Goal: Information Seeking & Learning: Learn about a topic

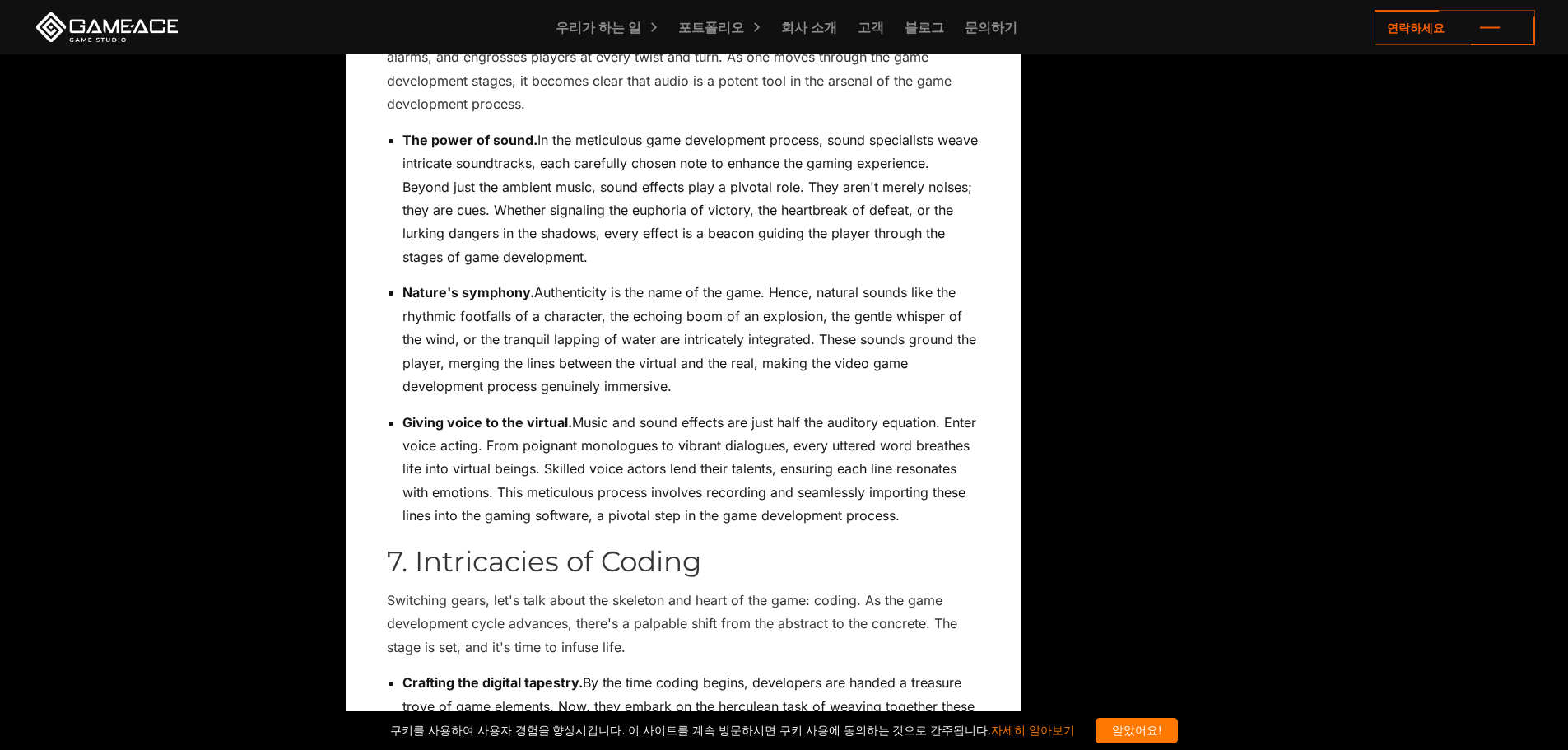
drag, startPoint x: 1003, startPoint y: 353, endPoint x: 1028, endPoint y: 67, distance: 287.1
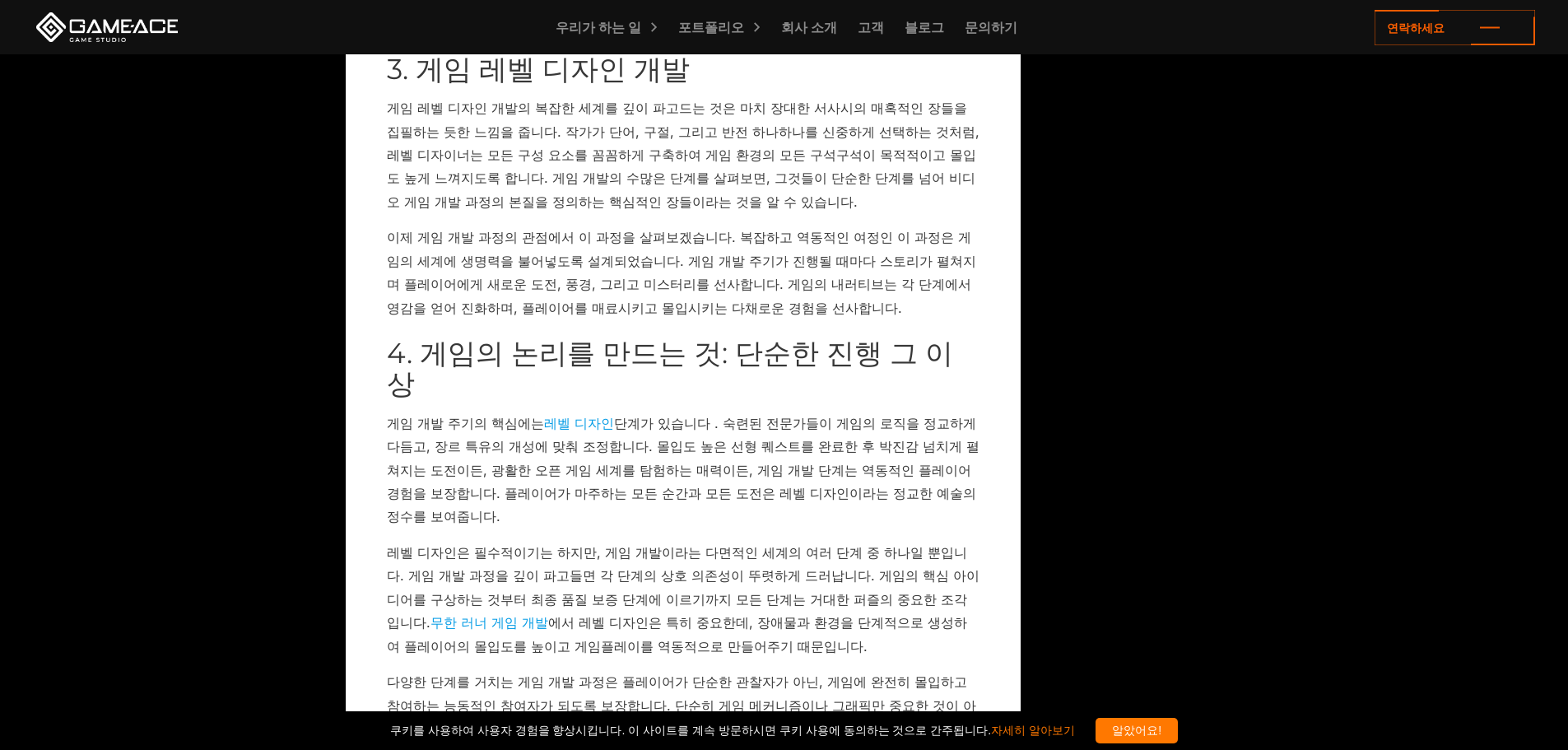
drag, startPoint x: 879, startPoint y: 398, endPoint x: 880, endPoint y: 126, distance: 272.0
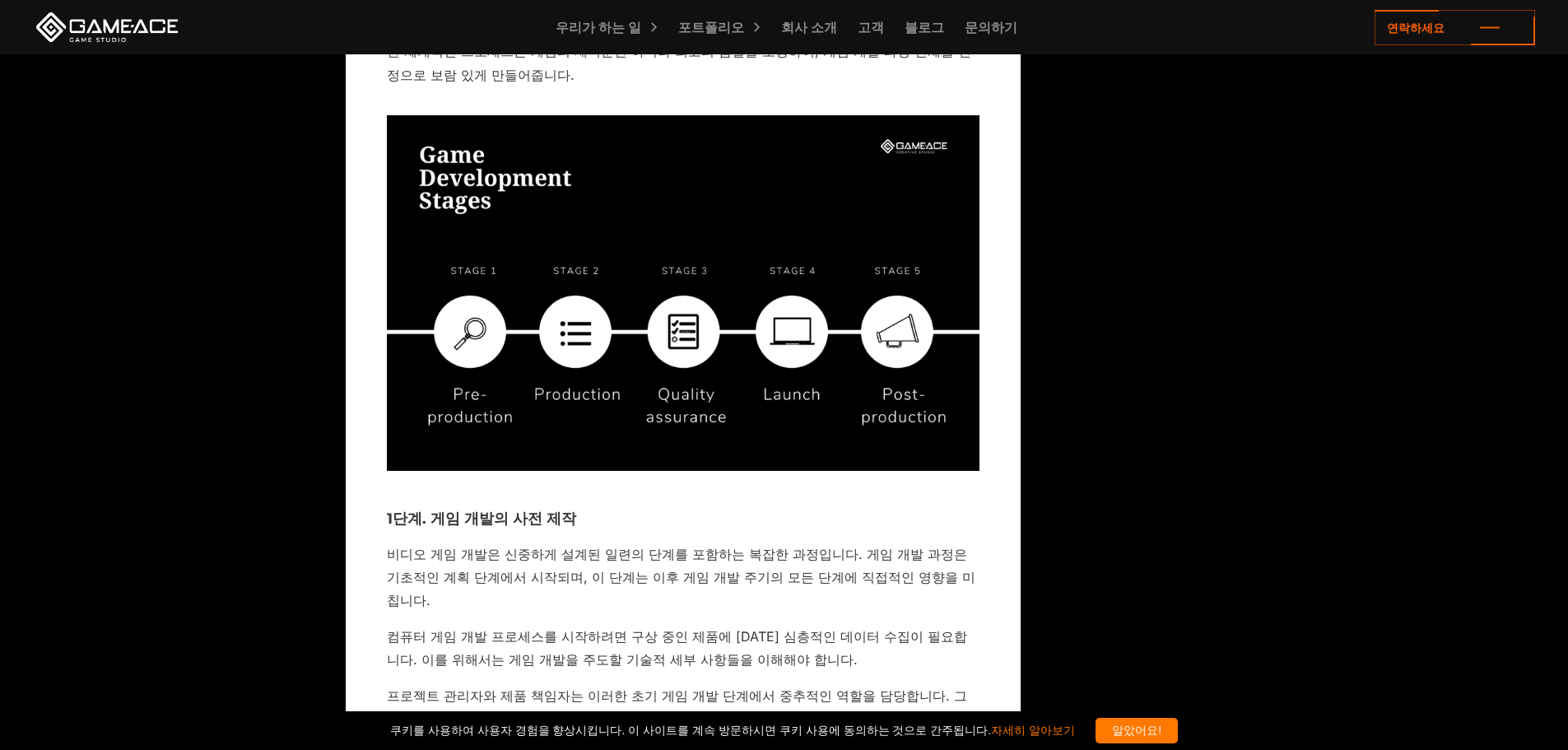
scroll to position [1927, 0]
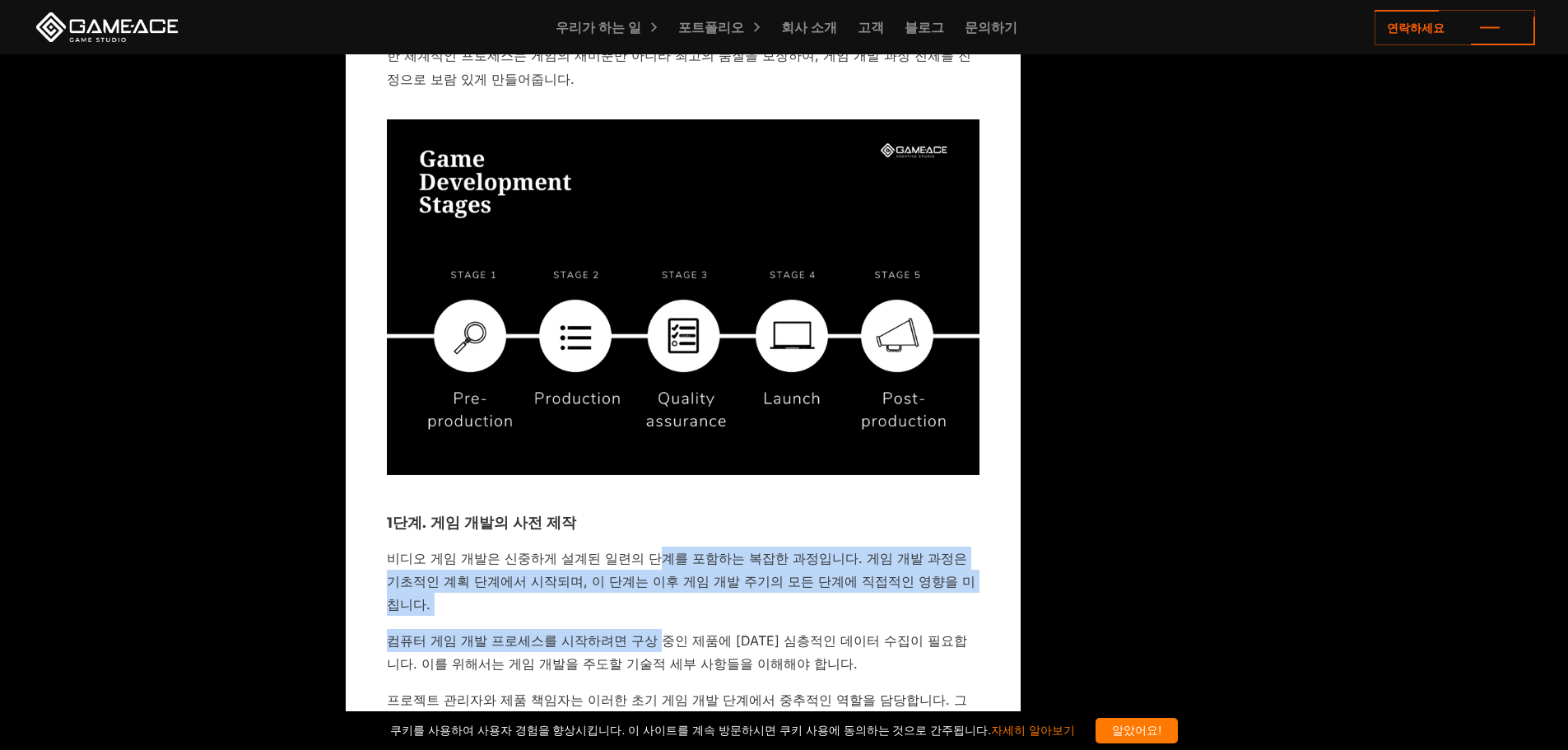
drag, startPoint x: 647, startPoint y: 545, endPoint x: 633, endPoint y: 503, distance: 44.3
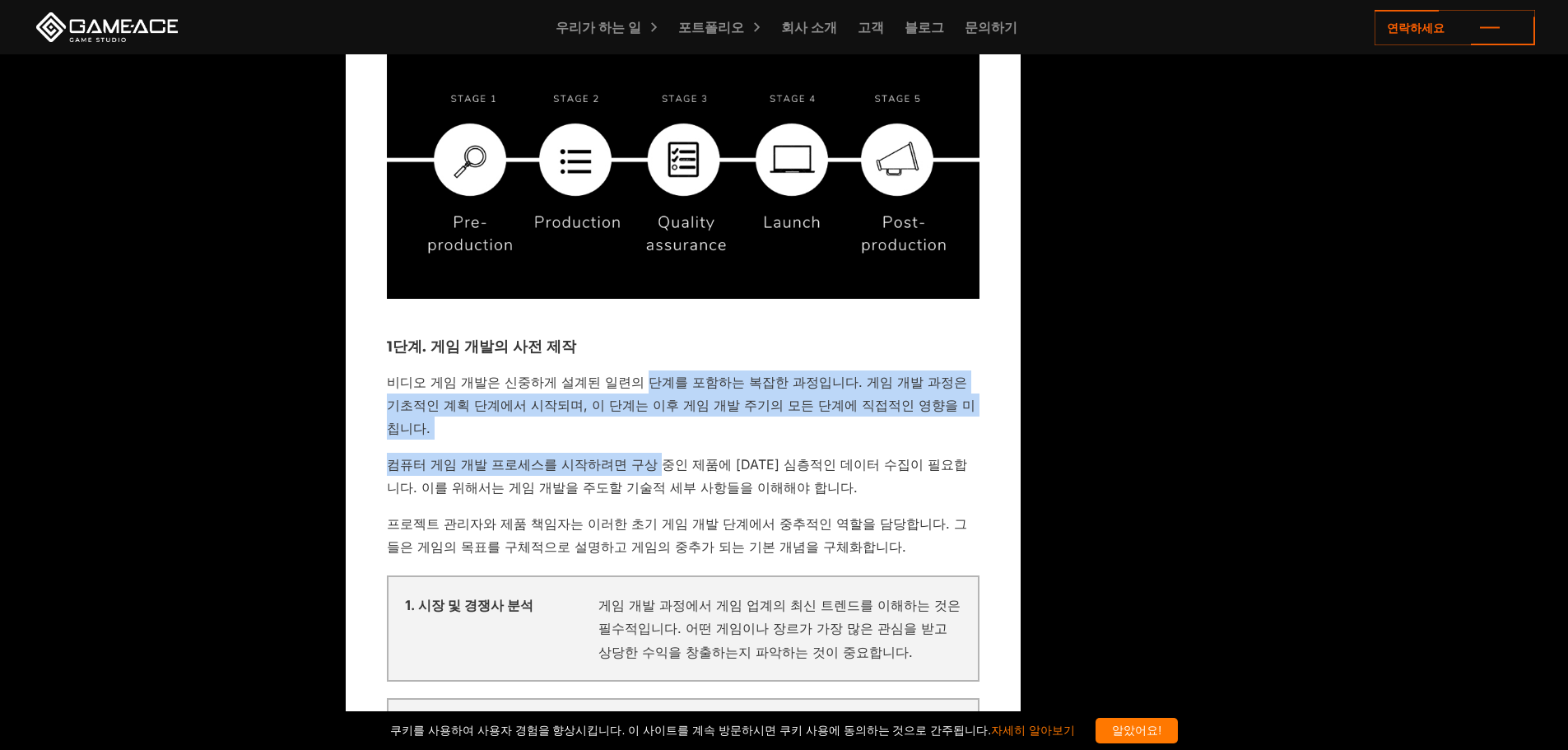
scroll to position [2256, 0]
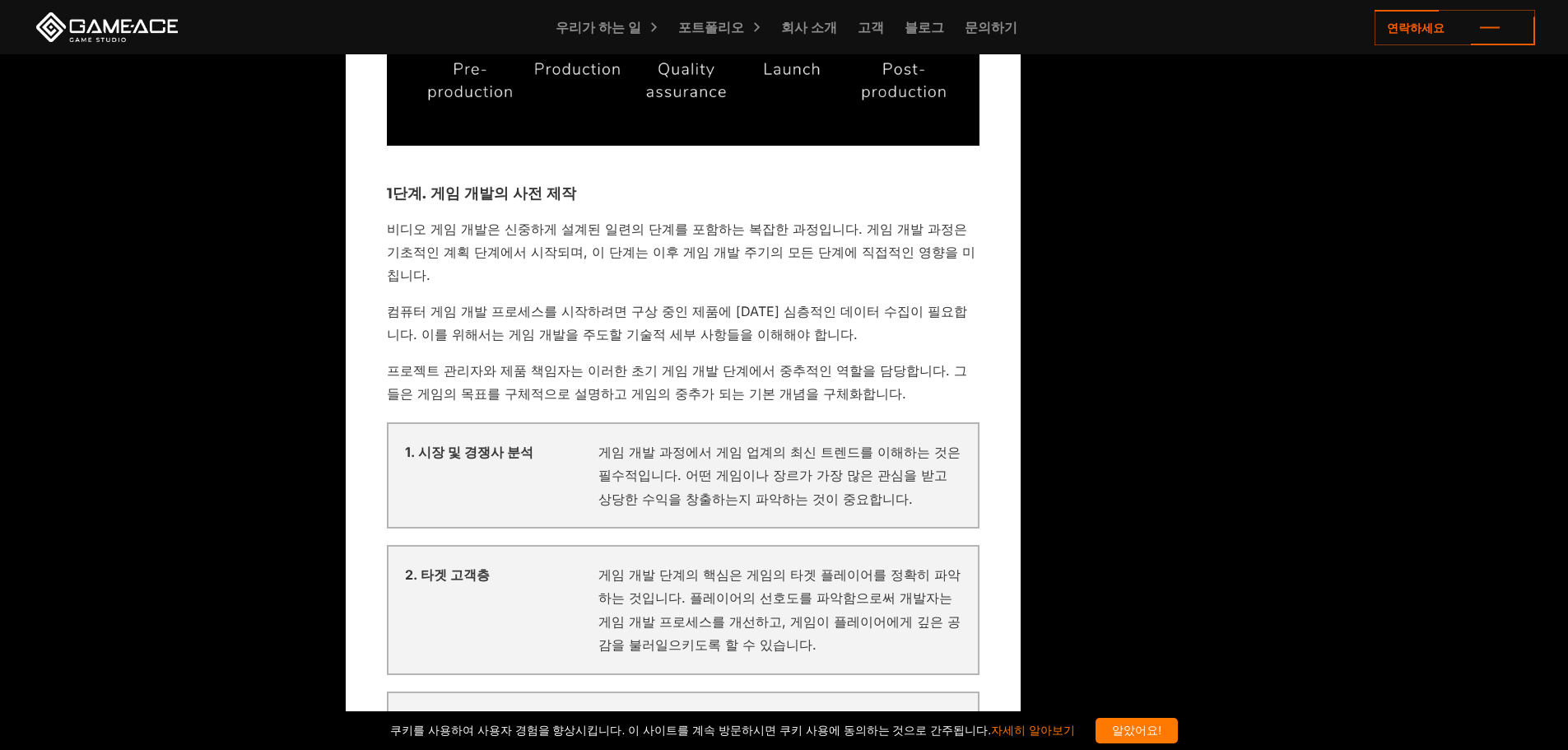
click at [521, 443] on font "1. 시장 및 경쟁사 분석" at bounding box center [470, 452] width 129 height 16
click at [629, 443] on font "게임 개발 과정에서 게임 업계의 최신 트렌드를 이해하는 것은 필수적입니다. 어떤 게임이나 장르가 가장 많은 관심을 받고 상당한 수익을 창출하는…" at bounding box center [779, 475] width 362 height 63
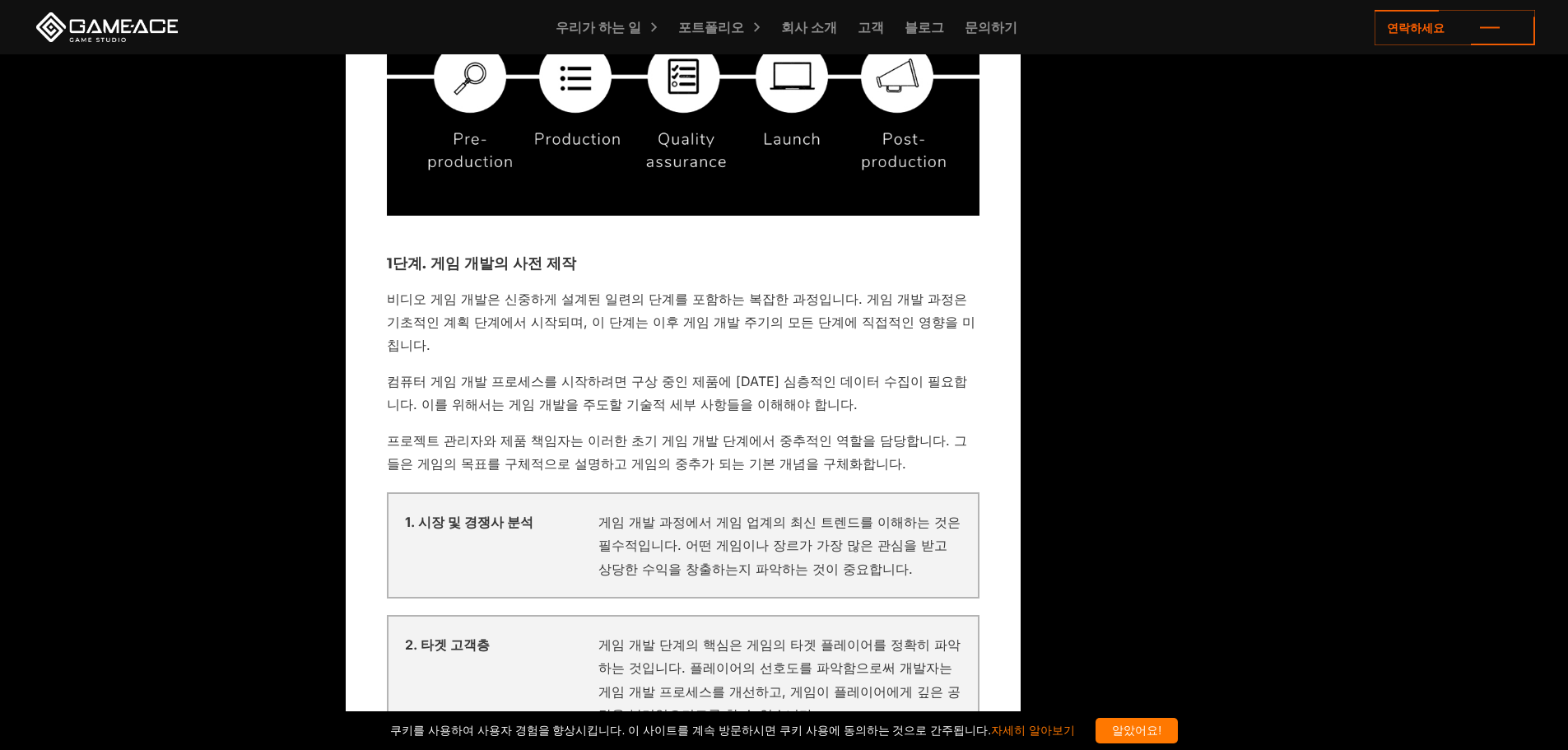
scroll to position [1927, 0]
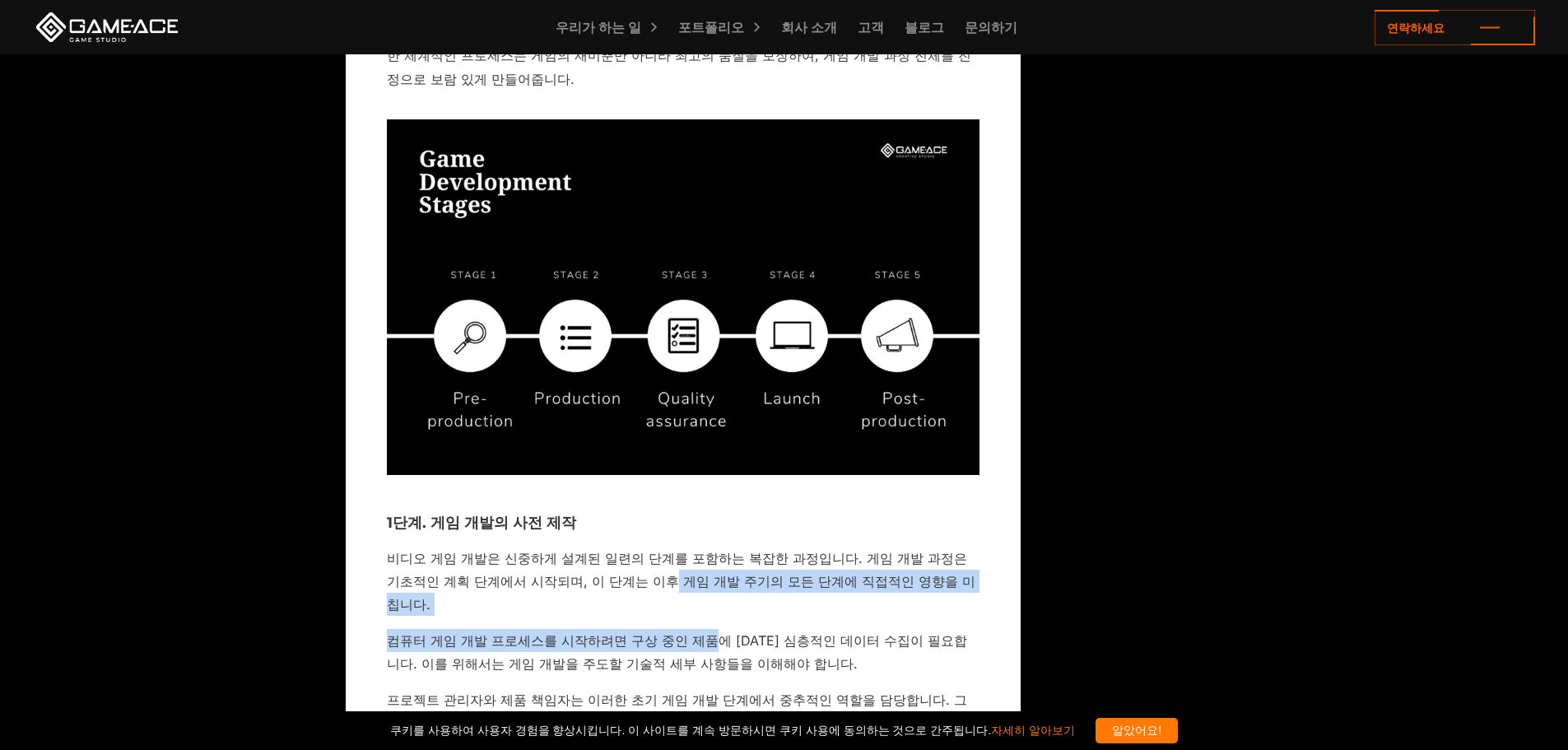
drag, startPoint x: 644, startPoint y: 538, endPoint x: 700, endPoint y: 570, distance: 64.5
click at [700, 632] on font "컴퓨터 게임 개발 프로세스를 시작하려면 구상 중인 제품에 [DATE] 심층적인 데이터 수집이 필요합니다. 이를 위해서는 게임 개발을 주도할 기…" at bounding box center [677, 652] width 580 height 40
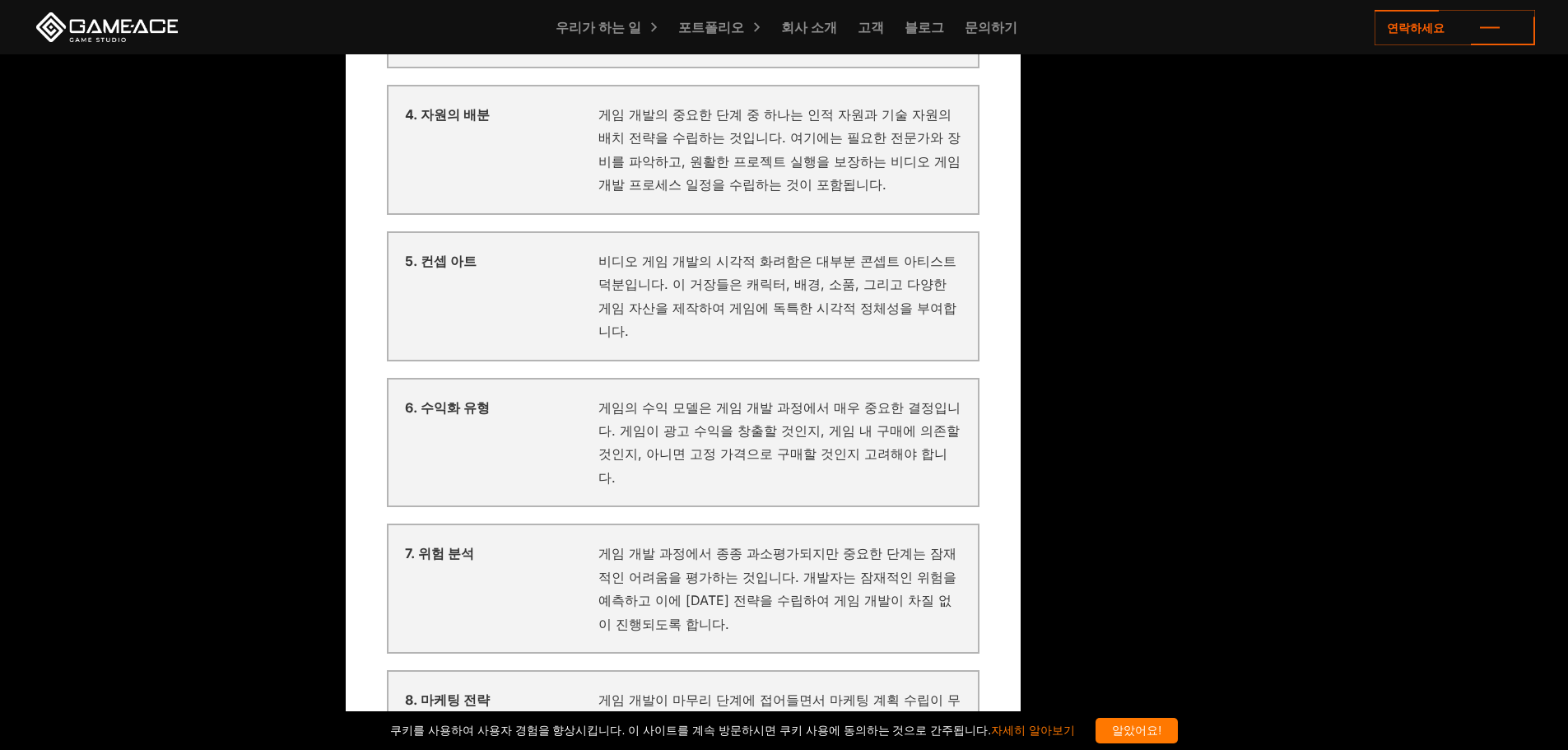
scroll to position [3409, 0]
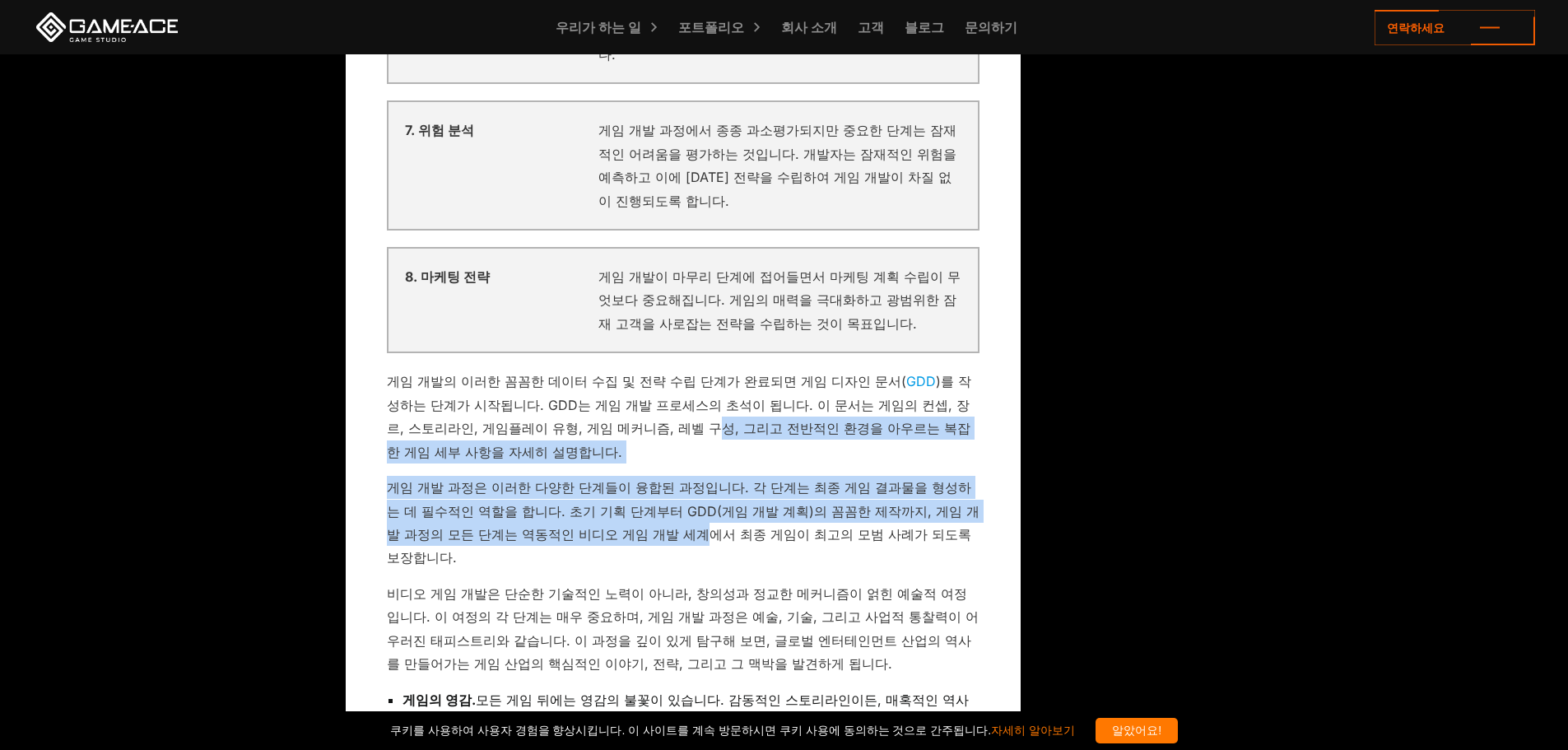
drag, startPoint x: 619, startPoint y: 419, endPoint x: 619, endPoint y: 297, distance: 122.0
click at [619, 373] on font ")를 작성하는 단계가 시작됩니다. GDD는 게임 개발 프로세스의 초석이 됩니다. 이 문서는 게임의 컨셉, 장르, 스토리라인, 게임플레이 유형,…" at bounding box center [679, 415] width 584 height 86
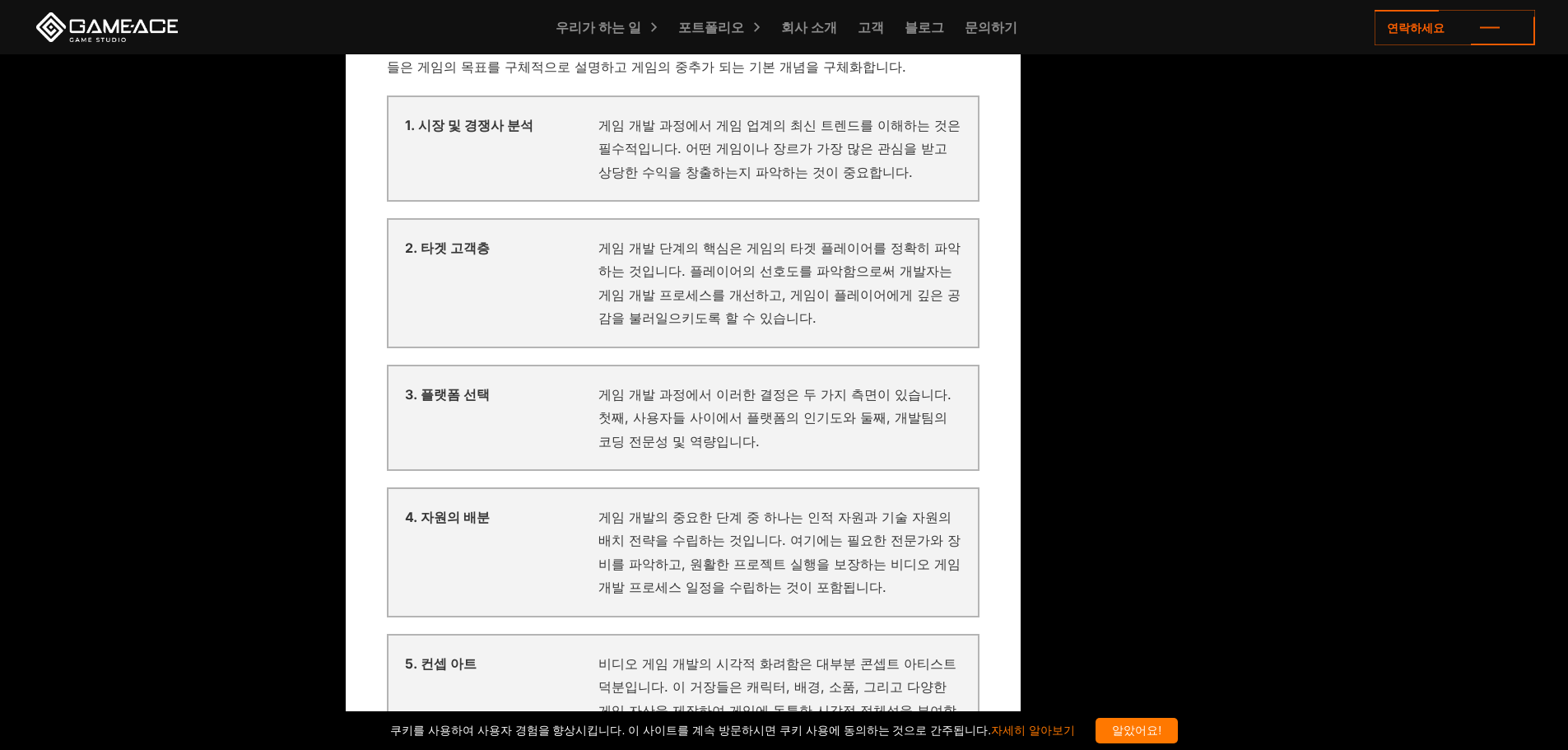
scroll to position [2503, 0]
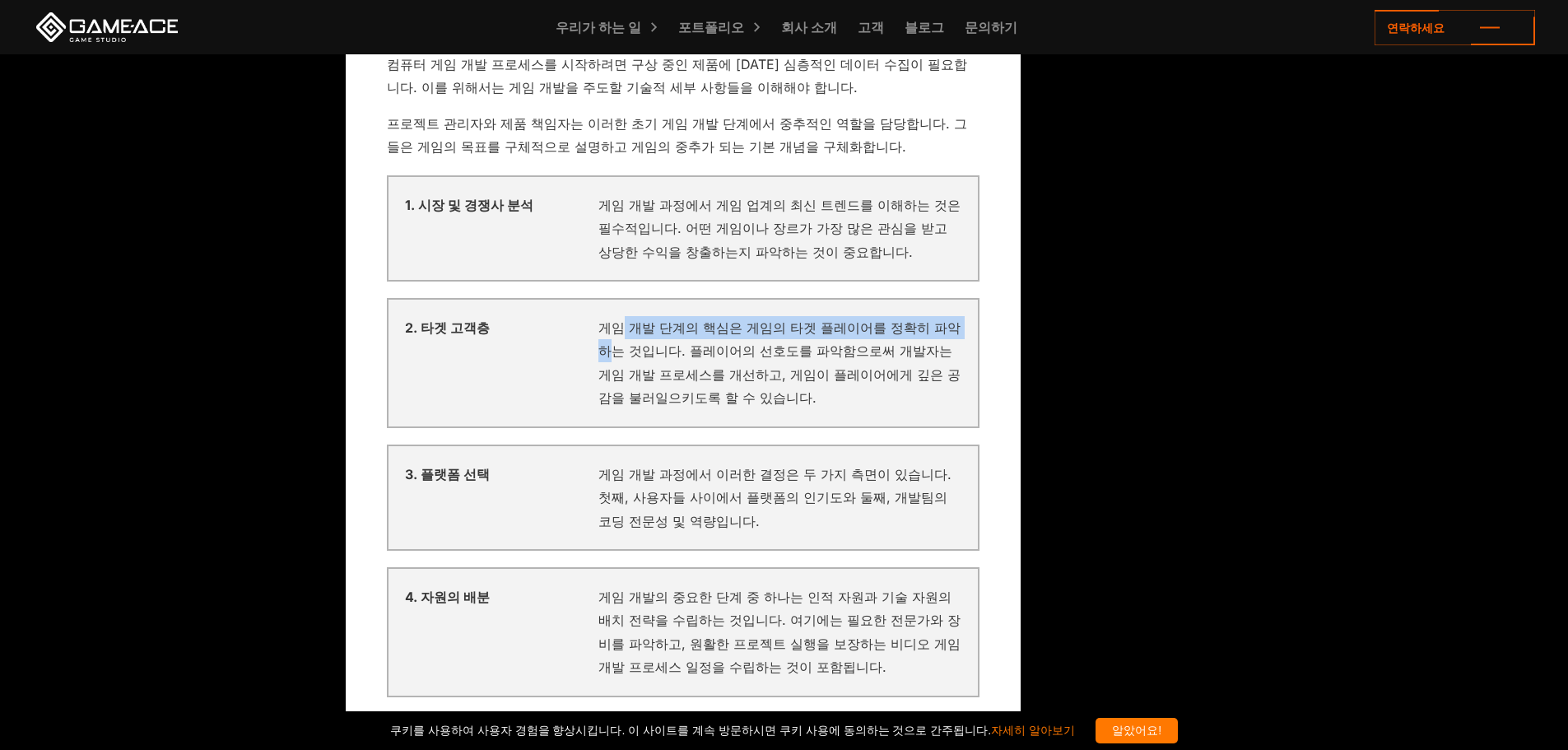
drag, startPoint x: 614, startPoint y: 275, endPoint x: 620, endPoint y: 251, distance: 24.7
click at [620, 319] on font "게임 개발 단계의 핵심은 게임의 타겟 플레이어를 정확히 파악하는 것입니다. 플레이어의 선호도를 파악함으로써 개발자는 게임 개발 프로세스를 개선…" at bounding box center [779, 362] width 362 height 86
drag, startPoint x: 687, startPoint y: 285, endPoint x: 602, endPoint y: 251, distance: 91.5
click at [597, 298] on div "2. 타겟 고객층 게임 개발 단계의 핵심은 게임의 타겟 플레이어를 정확히 파악하는 것입니다. 플레이어의 선호도를 파악함으로써 개발자는 게임 개…" at bounding box center [684, 363] width 593 height 130
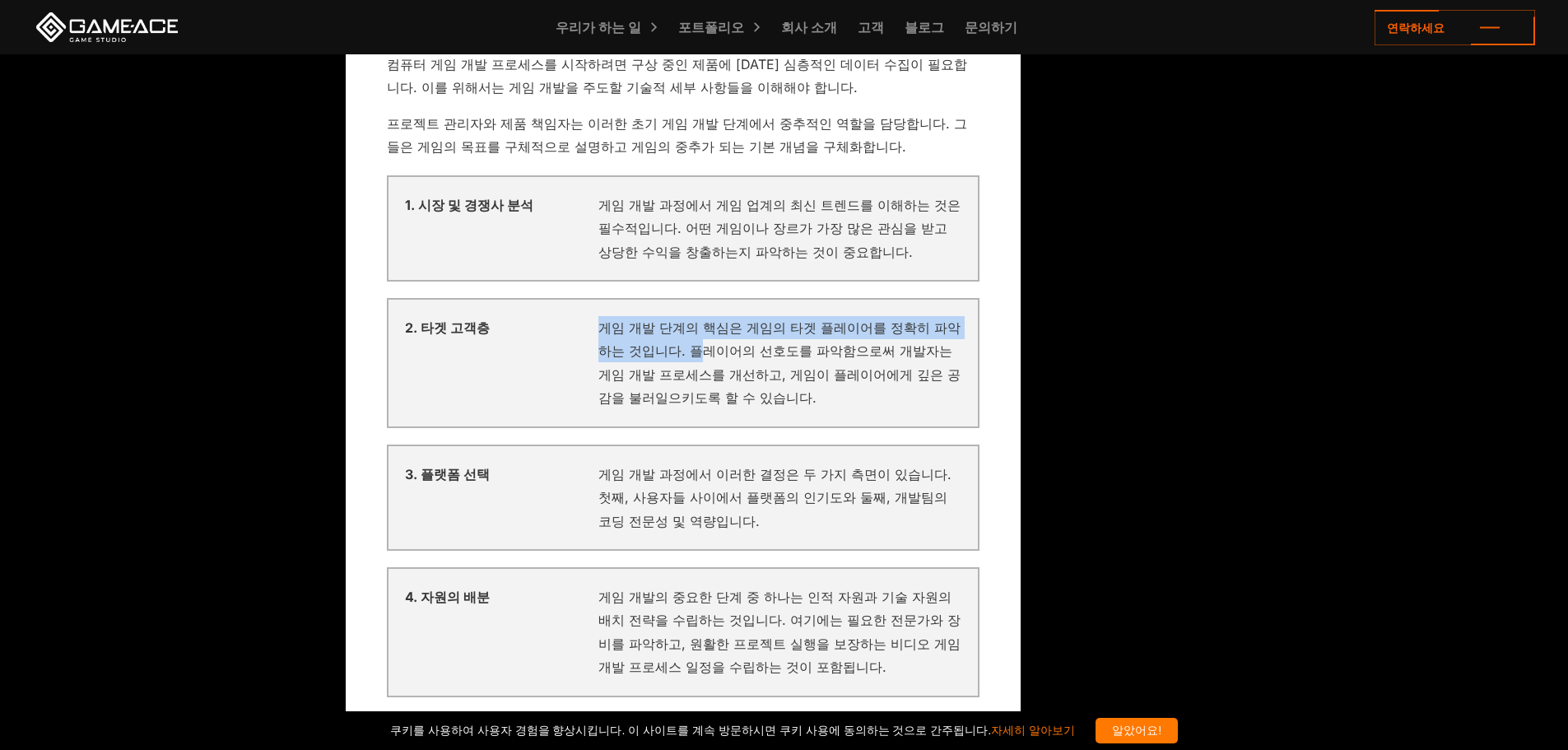
click at [628, 319] on font "게임 개발 단계의 핵심은 게임의 타겟 플레이어를 정확히 파악하는 것입니다. 플레이어의 선호도를 파악함으로써 개발자는 게임 개발 프로세스를 개선…" at bounding box center [779, 362] width 362 height 86
click at [651, 585] on p "게임 개발의 중요한 단계 중 하나는 인적 자원과 기술 자원의 배치 전략을 수립하는 것입니다. 여기에는 필요한 전문가와 장비를 파악하고, 원활한…" at bounding box center [780, 631] width 363 height 93
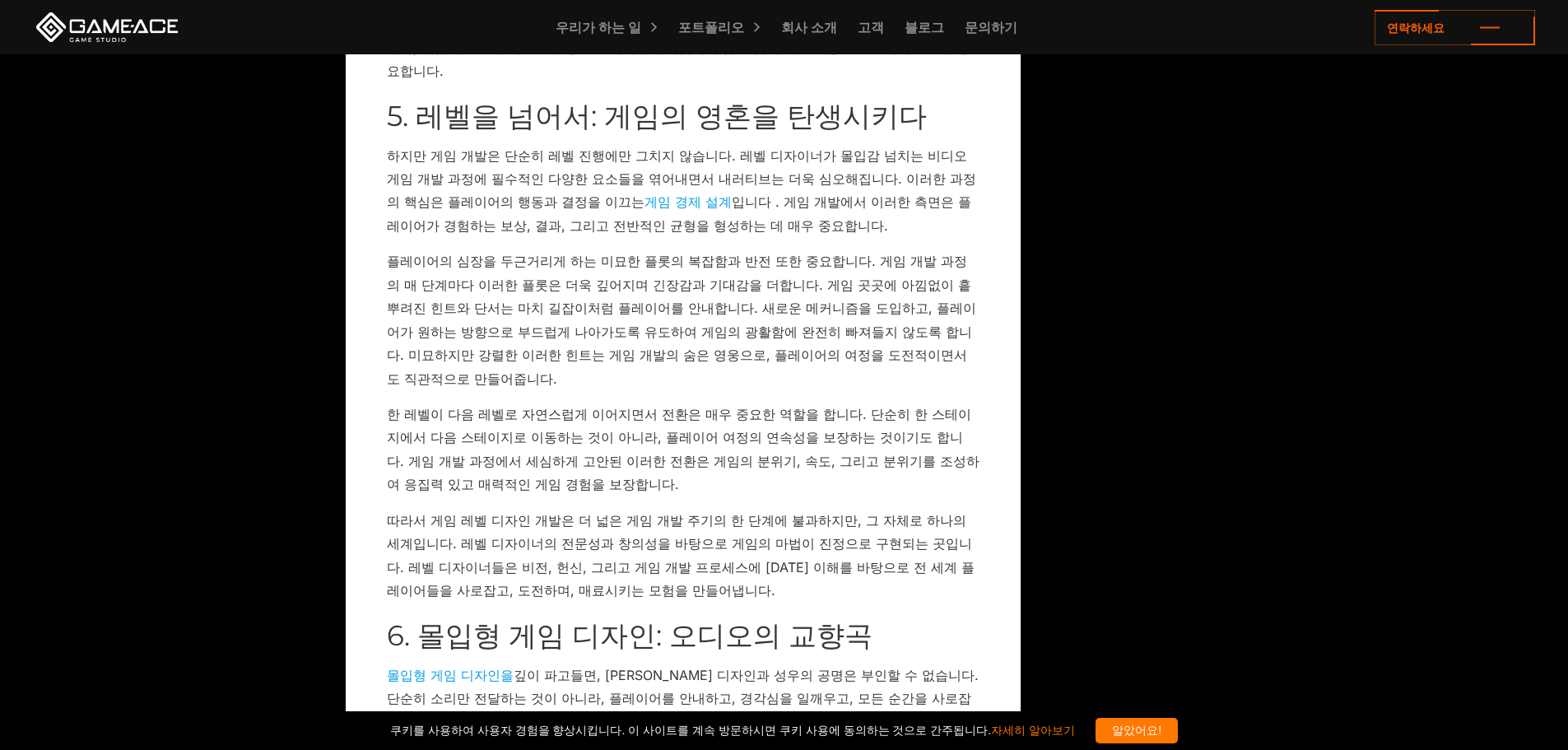
scroll to position [6702, 0]
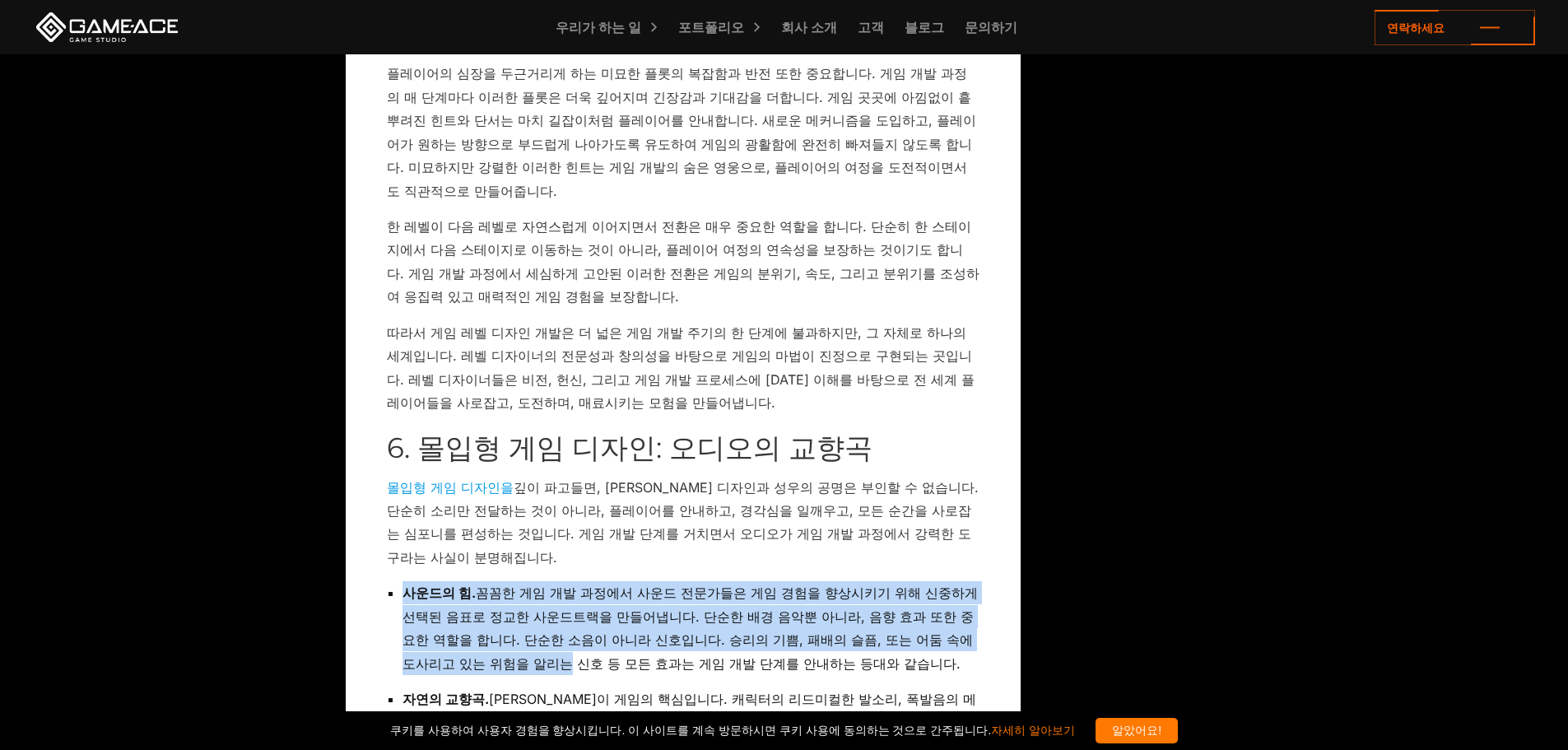
drag, startPoint x: 447, startPoint y: 308, endPoint x: 392, endPoint y: 237, distance: 89.8
click at [403, 581] on li "사운드의 힘. 꼼꼼한 게임 개발 과정에서 사운드 전문가들은 게임 경험을 향상시키기 위해 신중하게 선택된 음표로 정교한 사운드트랙을 만들어냅니다…" at bounding box center [691, 628] width 577 height 93
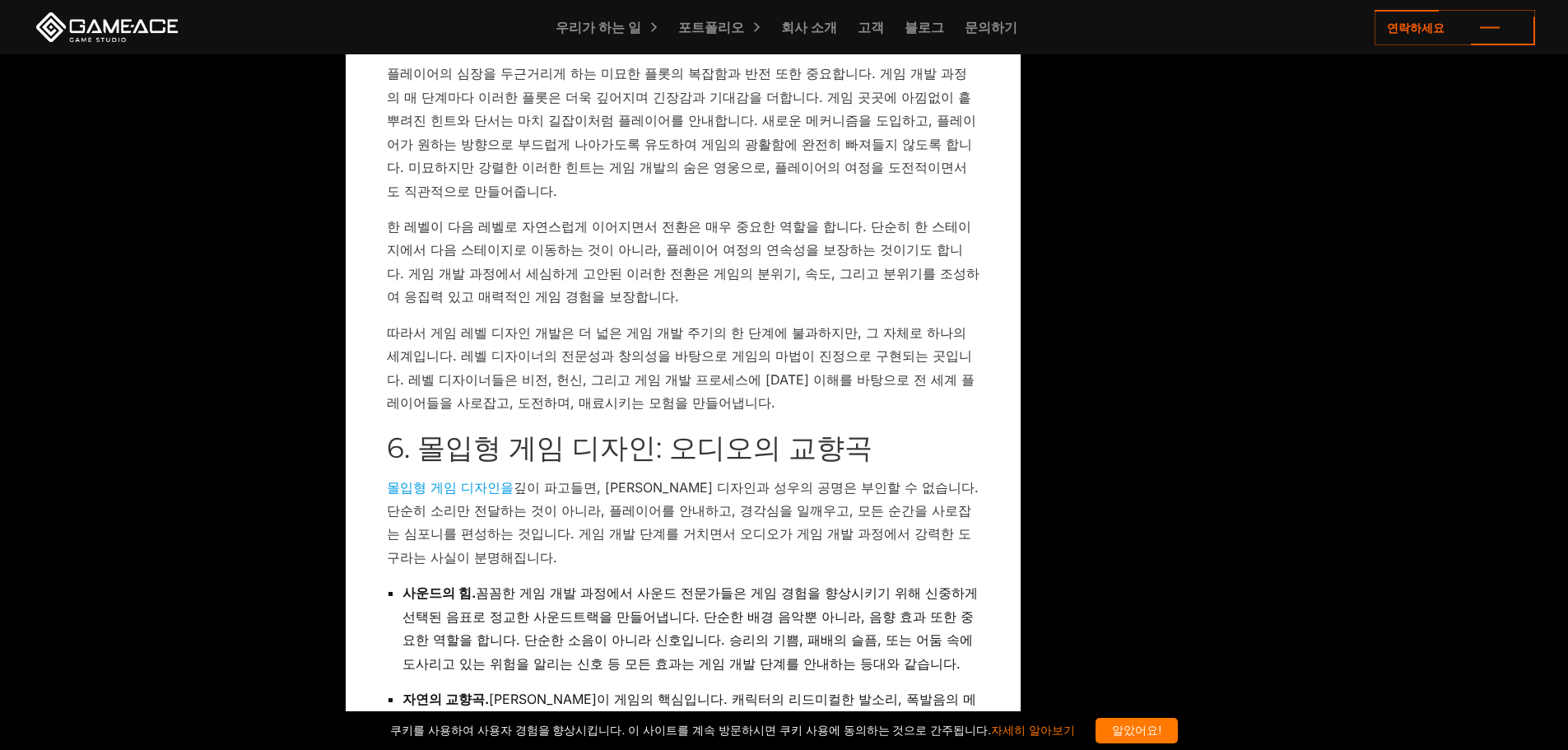
click at [387, 581] on ul "사운드의 힘. 꼼꼼한 게임 개발 과정에서 사운드 전문가들은 게임 경험을 향상시키기 위해 신중하게 선택된 음표로 정교한 사운드트랙을 만들어냅니다…" at bounding box center [684, 745] width 593 height 329
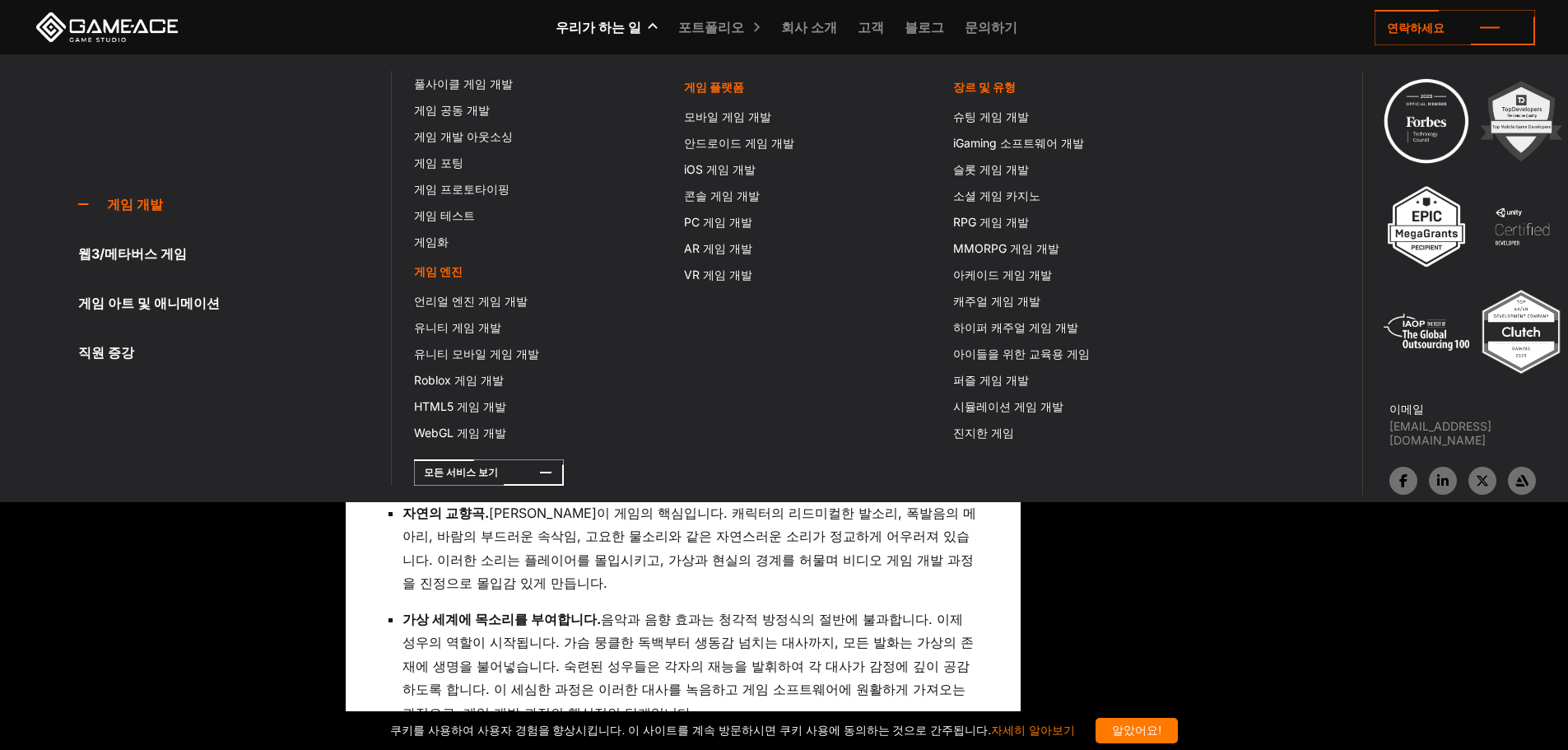
scroll to position [7031, 0]
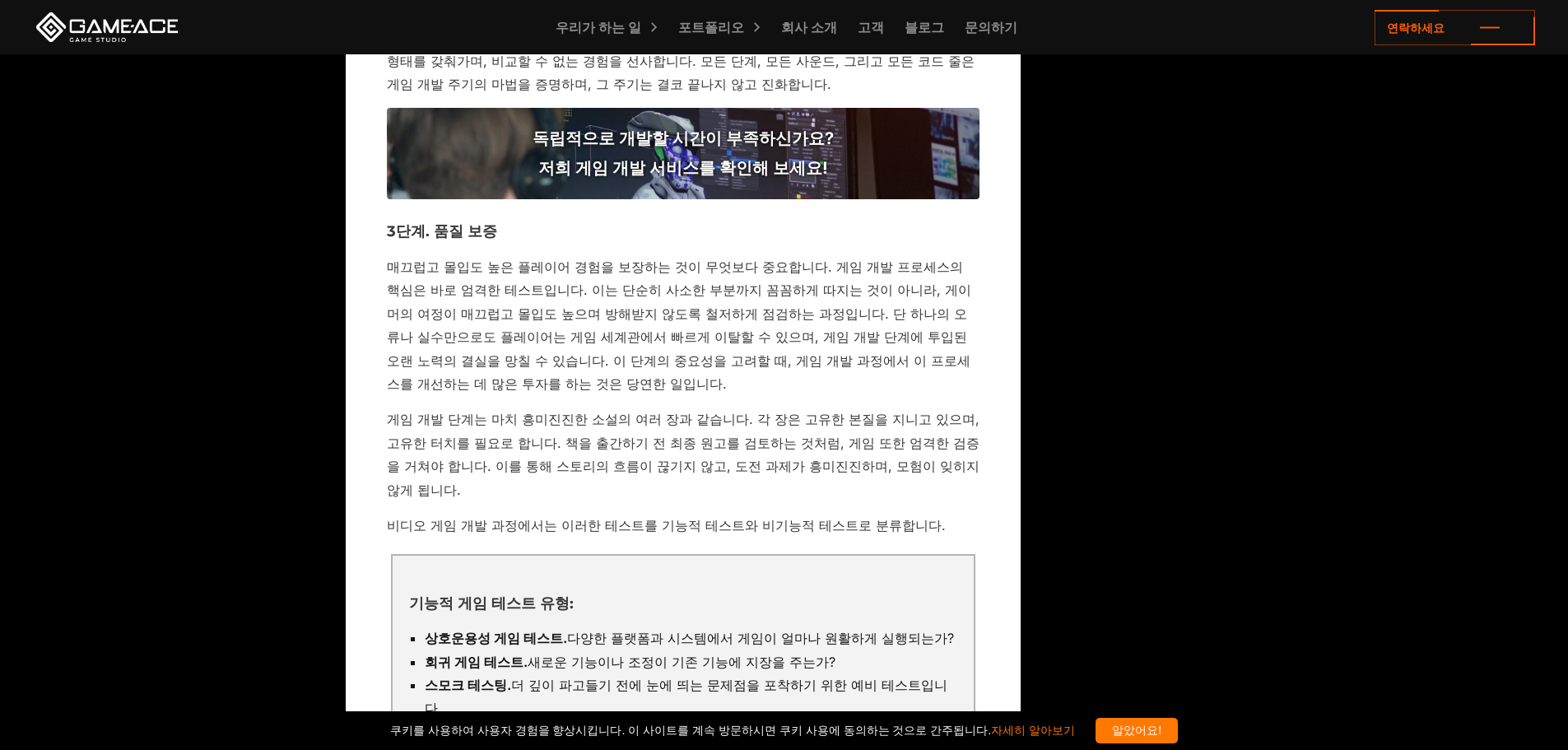
scroll to position [8101, 0]
